Goal: Transaction & Acquisition: Obtain resource

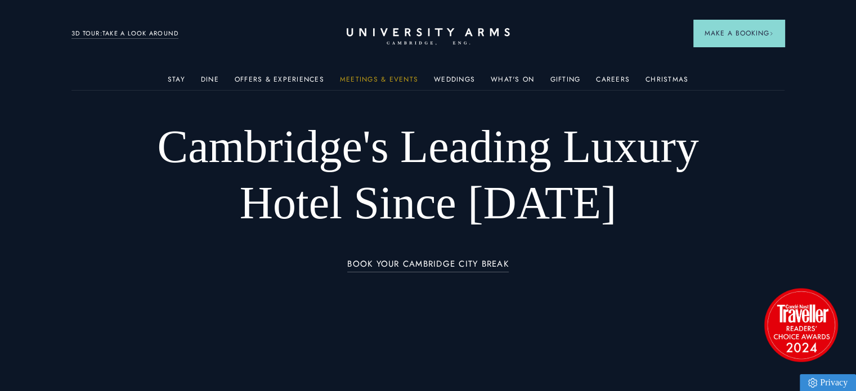
click at [395, 75] on link "Meetings & Events" at bounding box center [379, 82] width 78 height 15
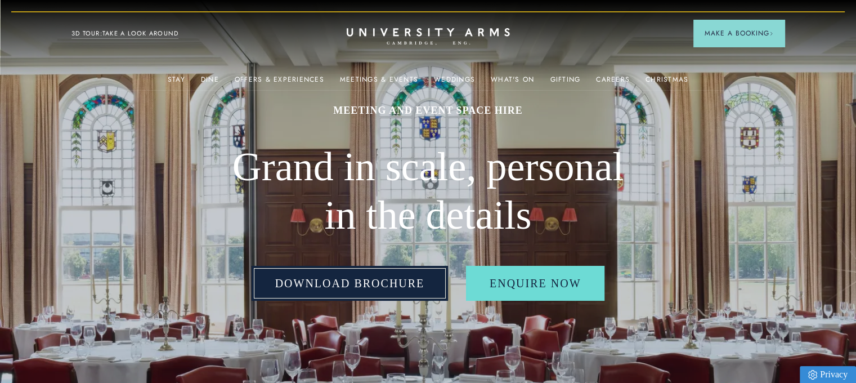
click at [352, 290] on link "Download Brochure" at bounding box center [350, 283] width 197 height 35
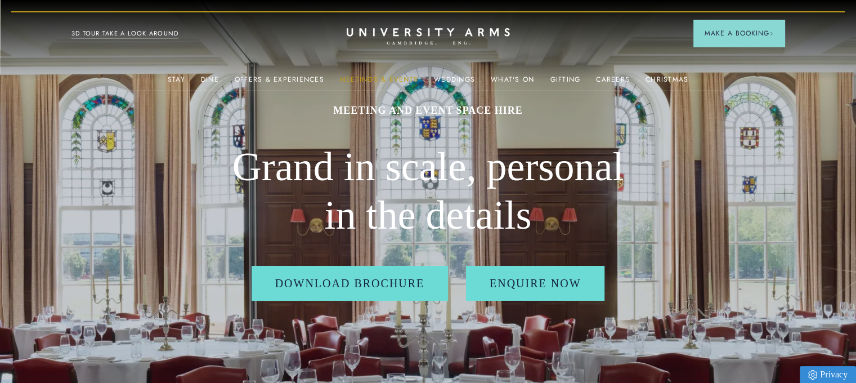
click at [365, 80] on link "Meetings & Events" at bounding box center [379, 82] width 78 height 15
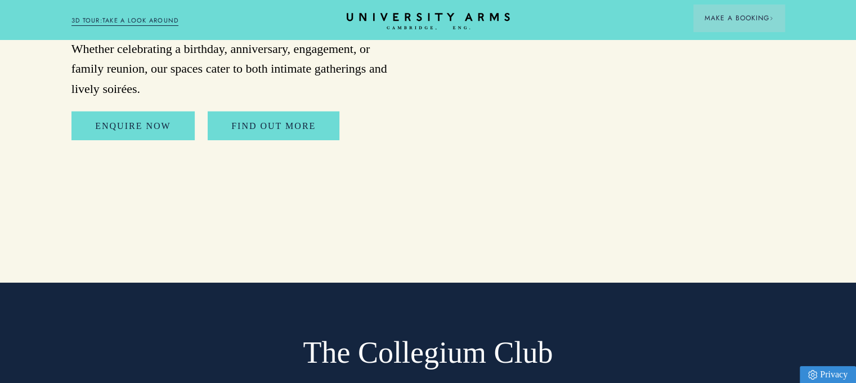
scroll to position [2759, 0]
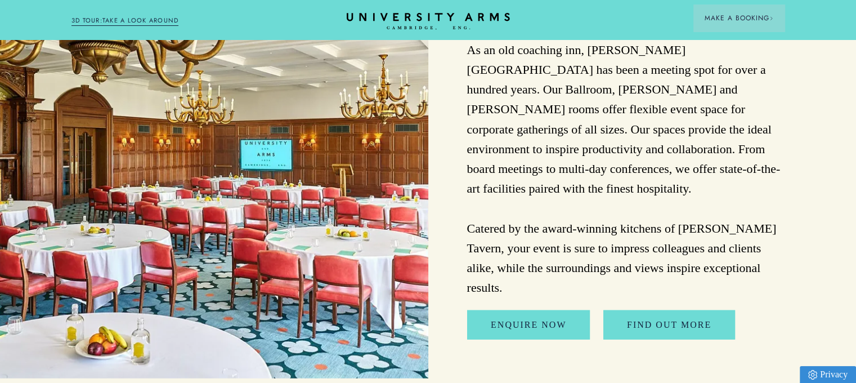
click at [113, 19] on link "3D TOUR:TAKE A LOOK AROUND" at bounding box center [124, 21] width 107 height 10
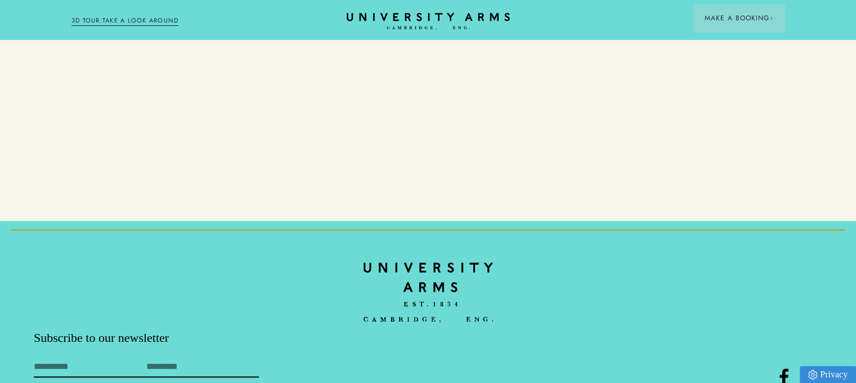
scroll to position [5854, 0]
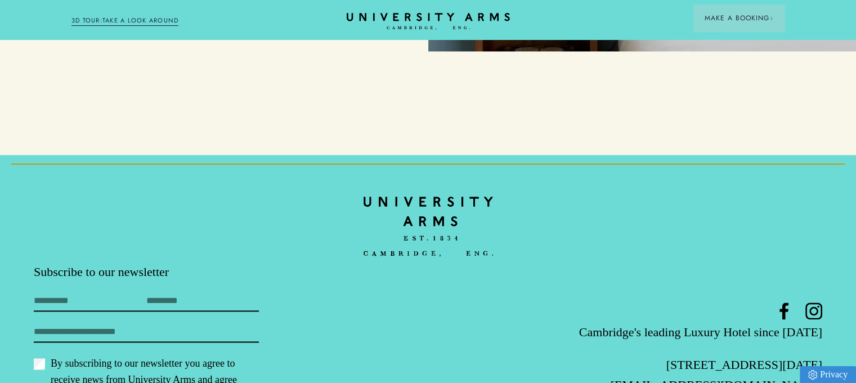
drag, startPoint x: 831, startPoint y: 310, endPoint x: 756, endPoint y: 303, distance: 74.5
click at [756, 303] on footer "Subscribe to our newsletter First Name Last Name Email By subscribing to our ne…" at bounding box center [428, 315] width 856 height 320
click at [838, 305] on footer "Subscribe to our newsletter First Name Last Name Email By subscribing to our ne…" at bounding box center [428, 315] width 856 height 320
drag, startPoint x: 832, startPoint y: 308, endPoint x: 743, endPoint y: 312, distance: 89.0
click at [730, 315] on footer "Subscribe to our newsletter First Name Last Name Email By subscribing to our ne…" at bounding box center [428, 315] width 856 height 320
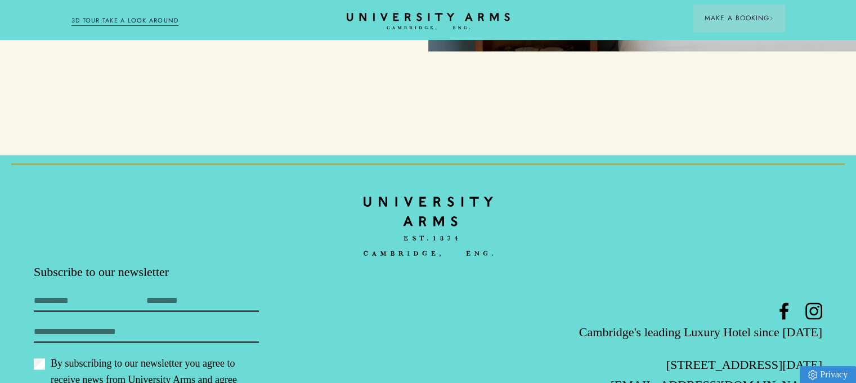
copy link "[PHONE_NUMBER]"
